Goal: Find specific page/section: Find specific page/section

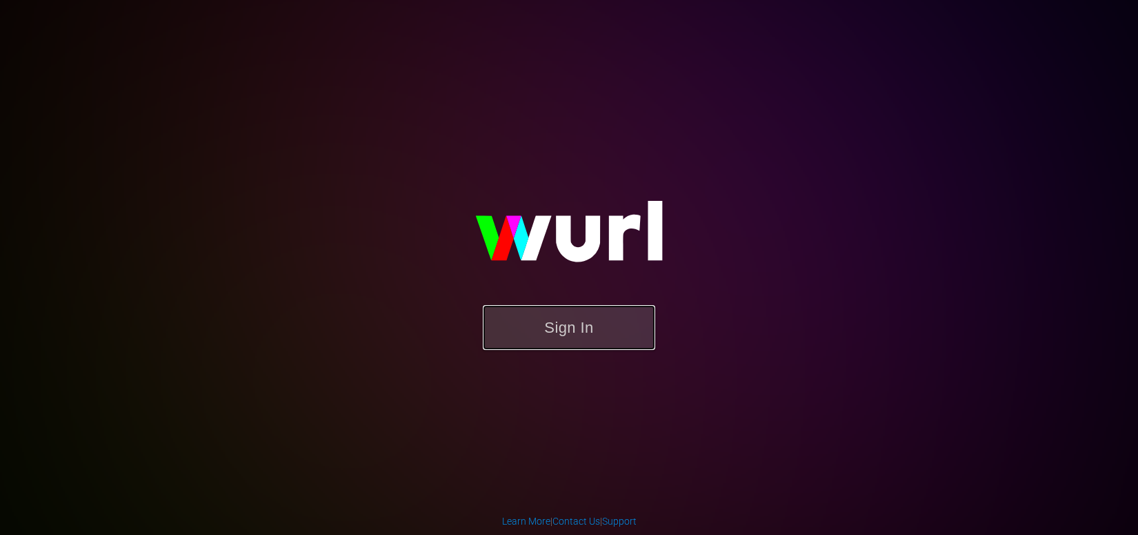
click at [565, 336] on button "Sign In" at bounding box center [569, 327] width 172 height 45
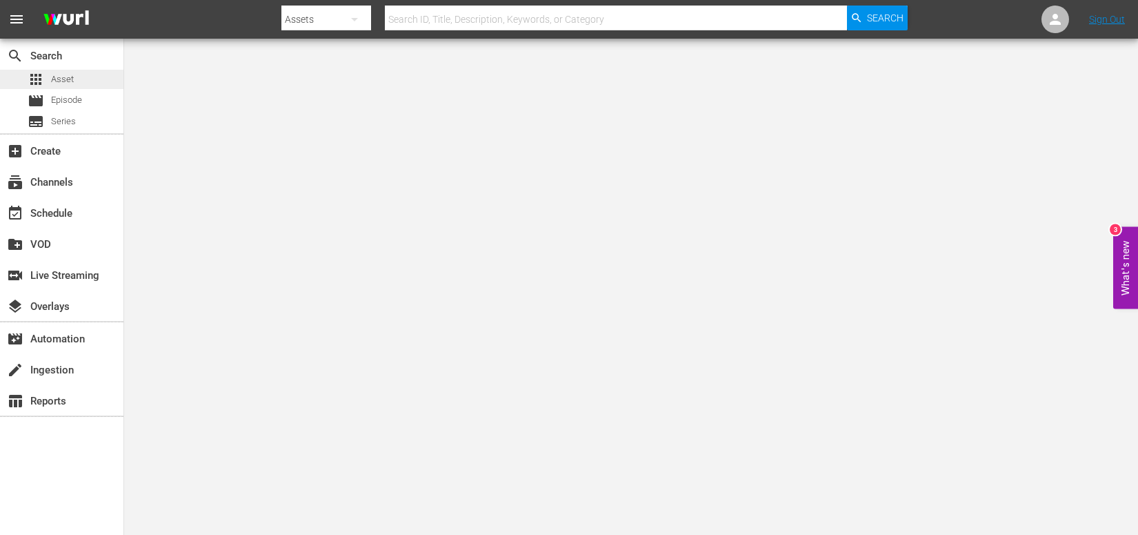
click at [69, 82] on span "Asset" at bounding box center [62, 79] width 23 height 14
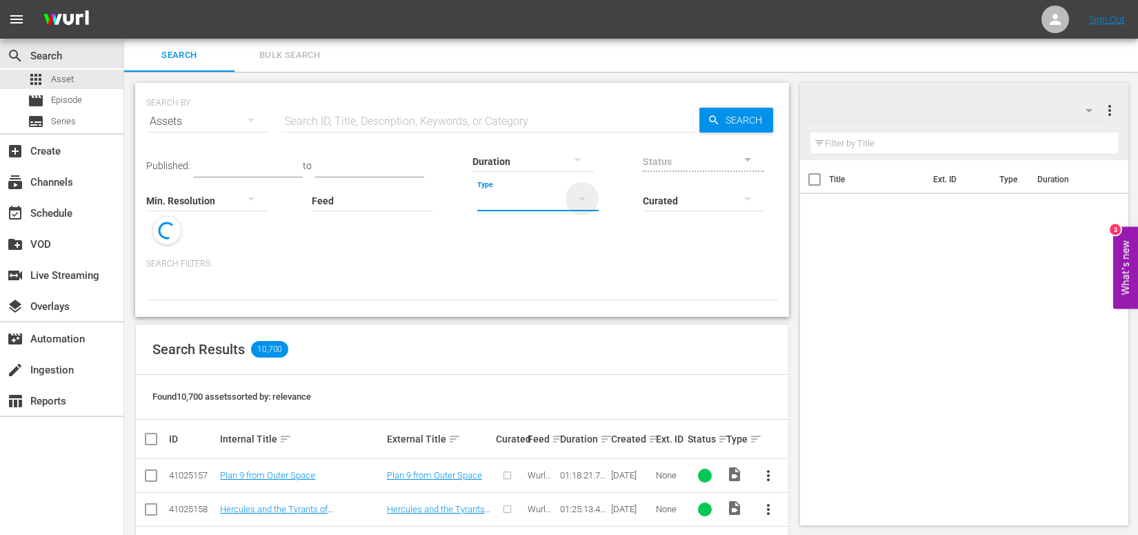
click at [578, 201] on icon "button" at bounding box center [582, 198] width 17 height 17
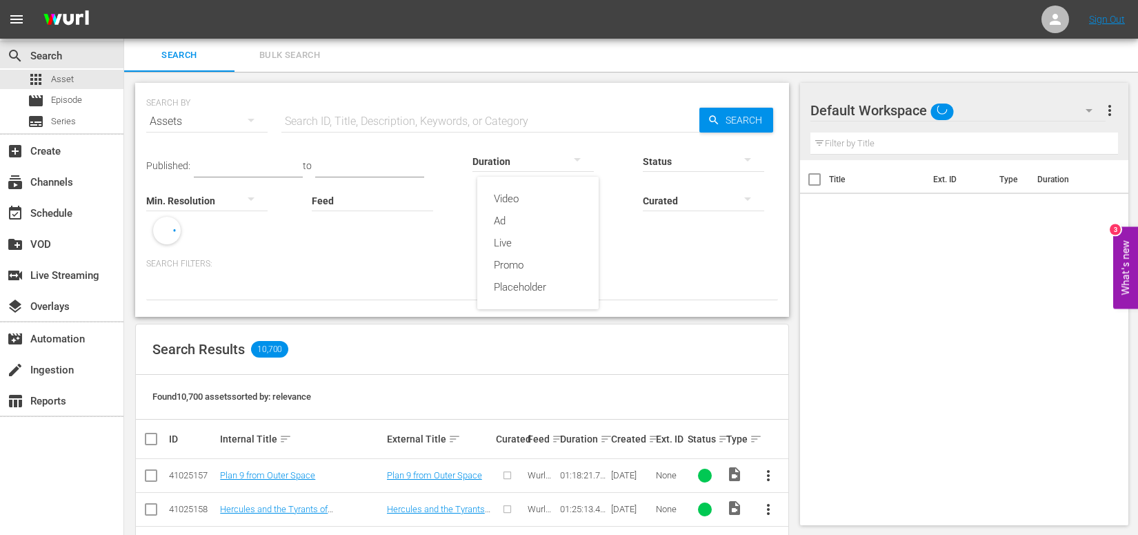
click at [658, 257] on div "Video Ad Live Promo Placeholder" at bounding box center [569, 267] width 1138 height 535
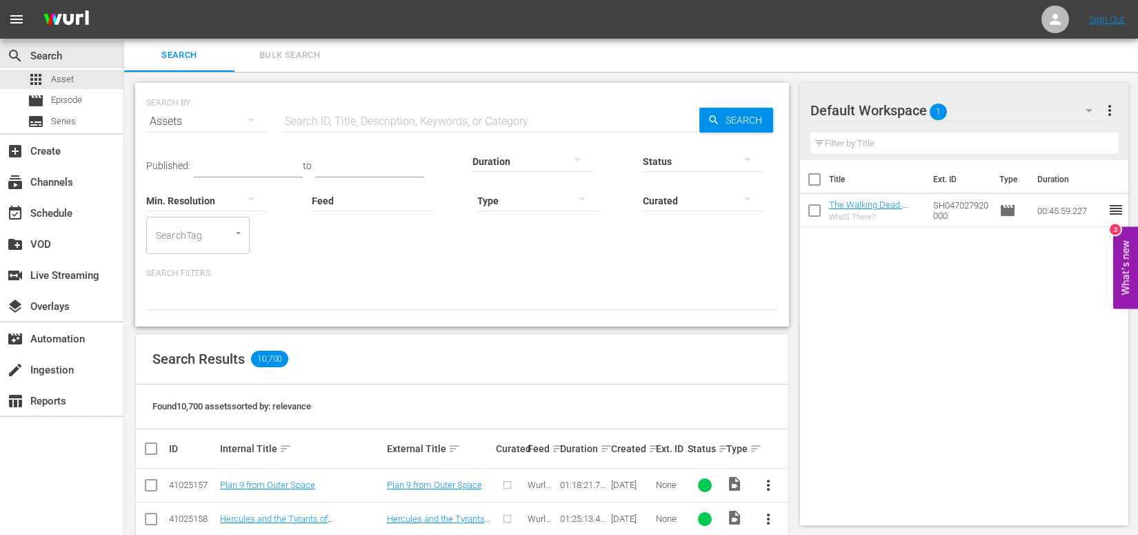
scroll to position [6, 0]
